Goal: Task Accomplishment & Management: Use online tool/utility

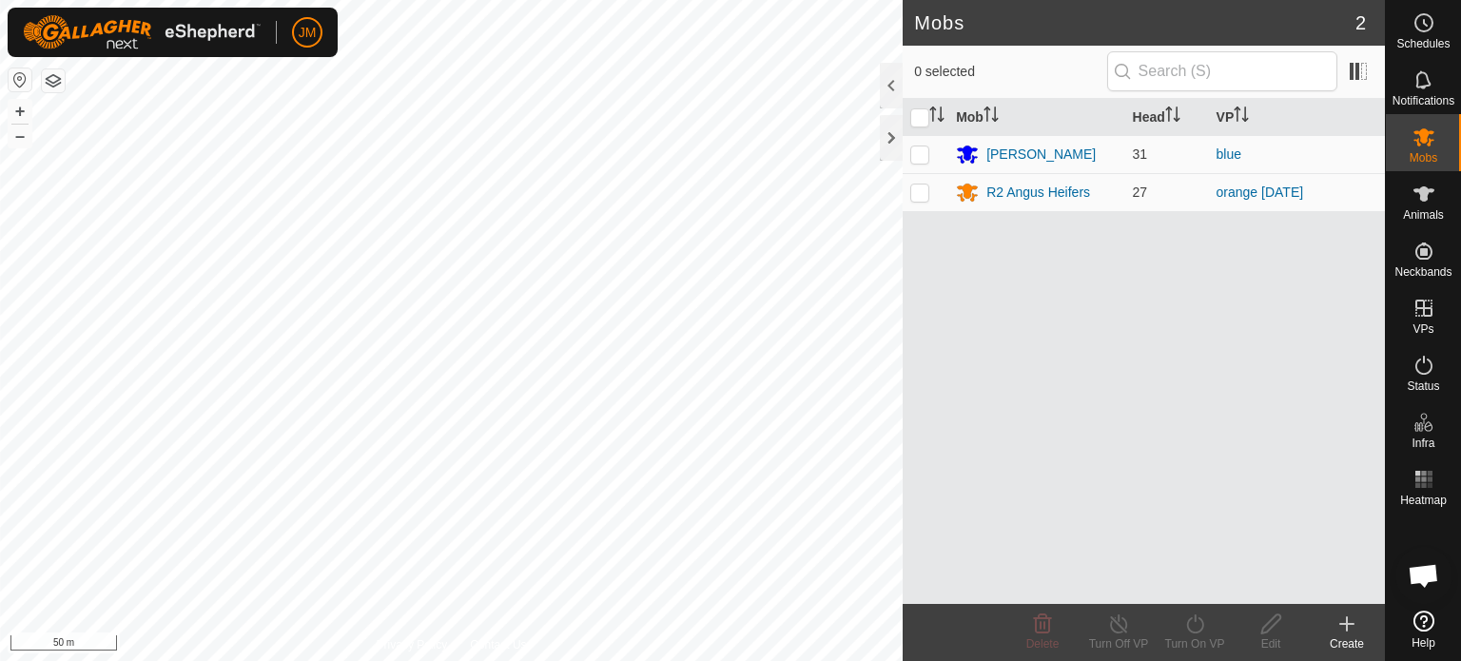
scroll to position [1317, 0]
click at [925, 193] on p-checkbox at bounding box center [919, 192] width 19 height 15
checkbox input "true"
click at [1122, 623] on icon at bounding box center [1119, 624] width 24 height 23
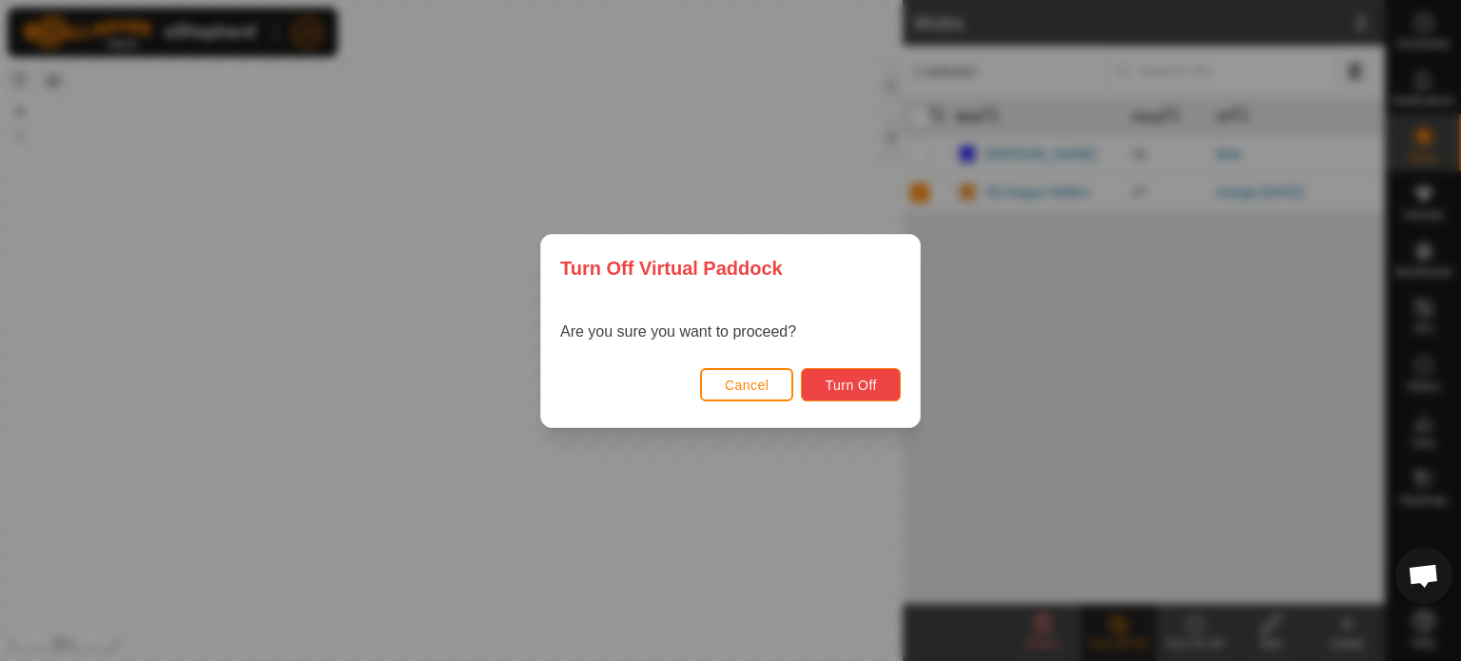
click at [865, 387] on span "Turn Off" at bounding box center [851, 385] width 52 height 15
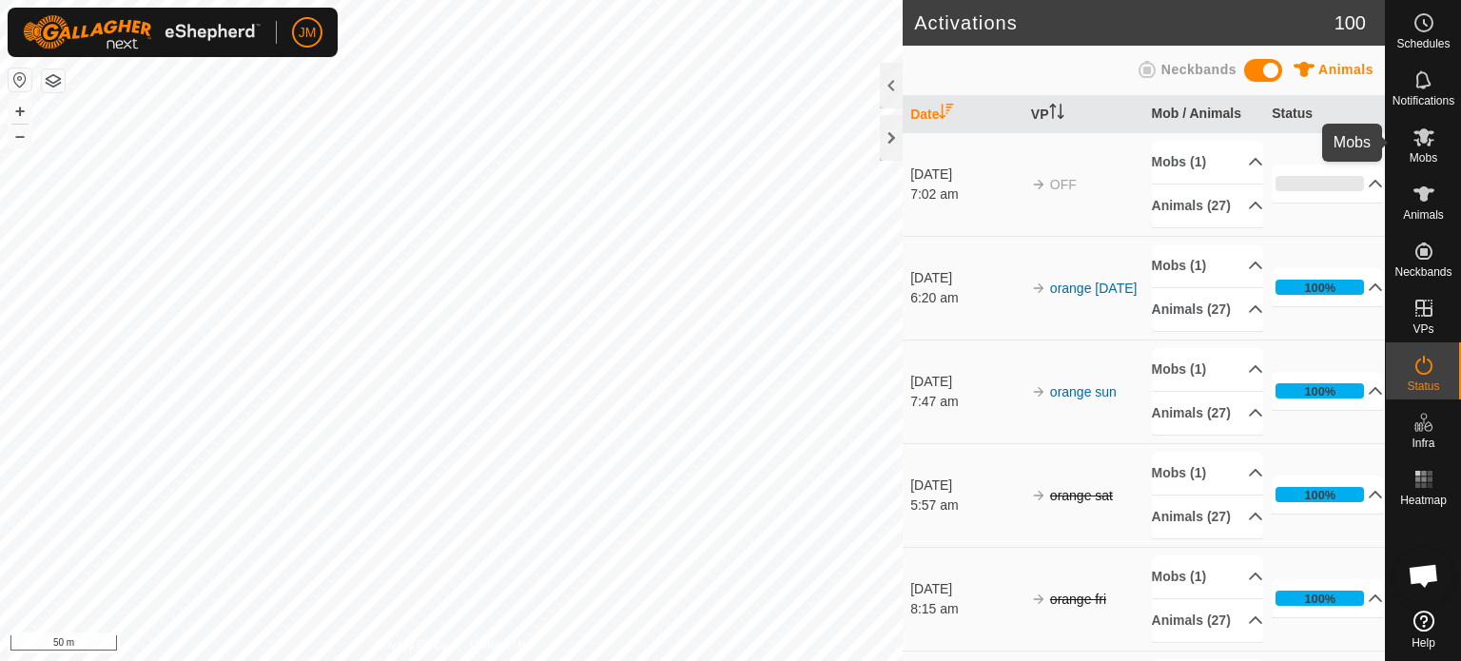
click at [1428, 136] on icon at bounding box center [1424, 137] width 23 height 23
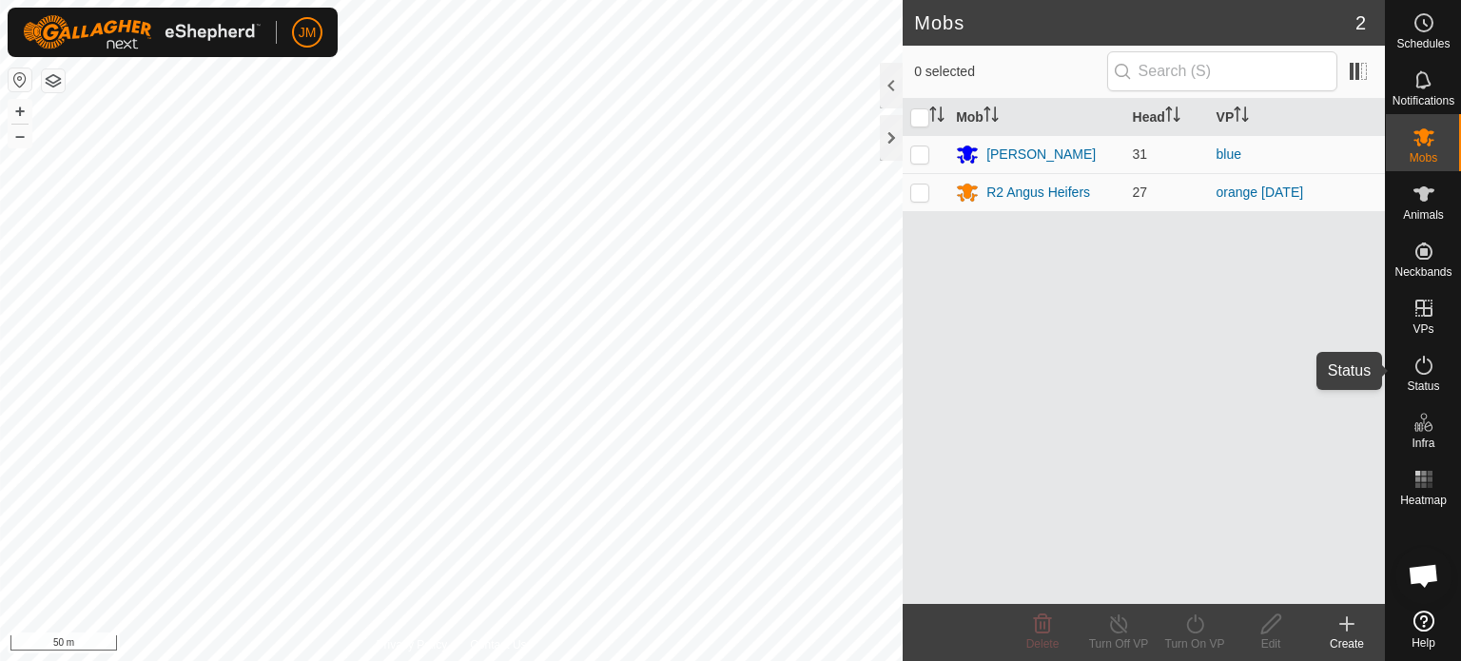
click at [1422, 381] on span "Status" at bounding box center [1423, 386] width 32 height 11
